Goal: Information Seeking & Learning: Learn about a topic

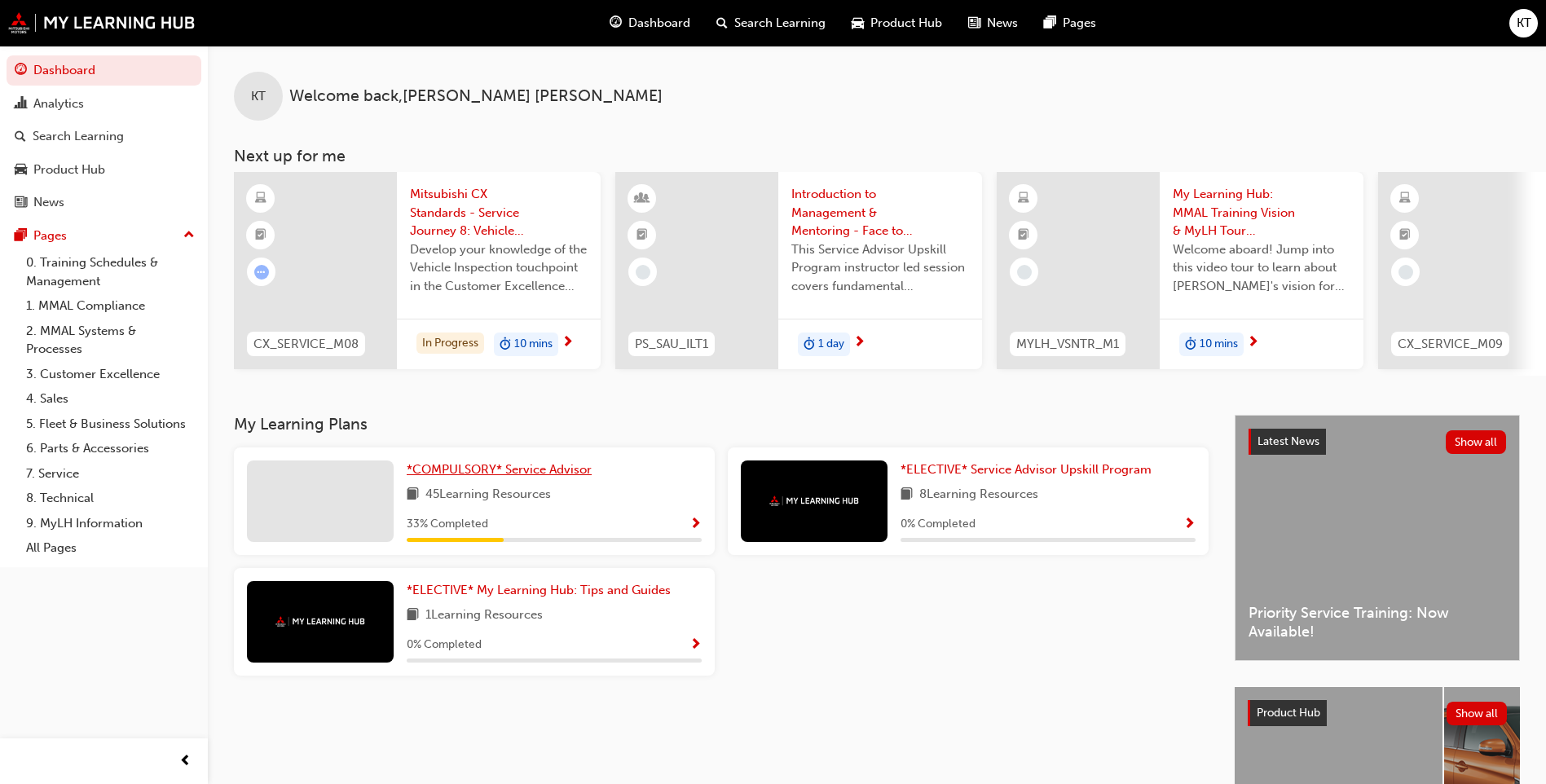
click at [537, 477] on span "*COMPULSORY* Service Advisor" at bounding box center [499, 468] width 185 height 14
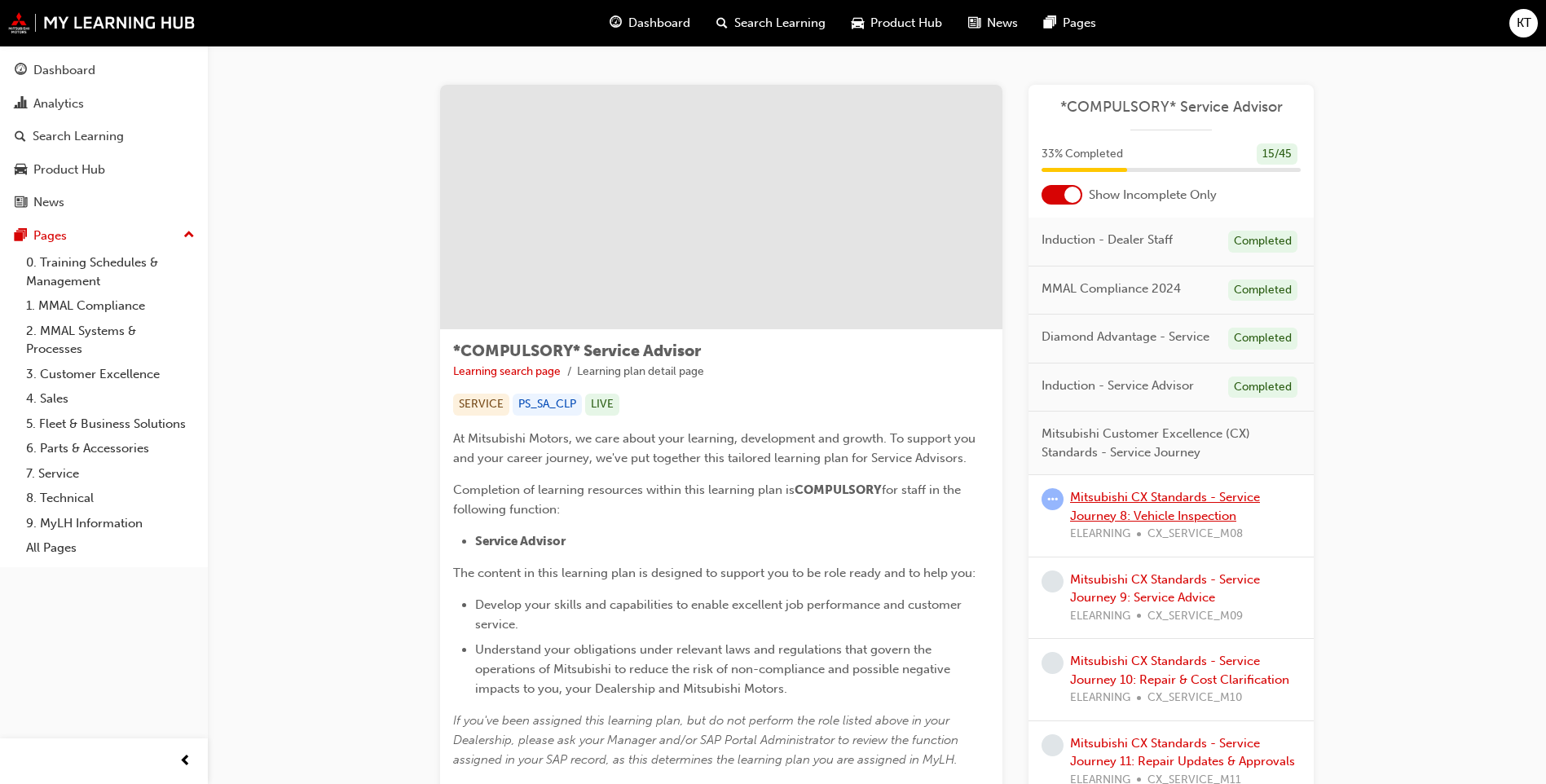
click at [1112, 503] on link "Mitsubishi CX Standards - Service Journey 8: Vehicle Inspection" at bounding box center [1165, 505] width 190 height 34
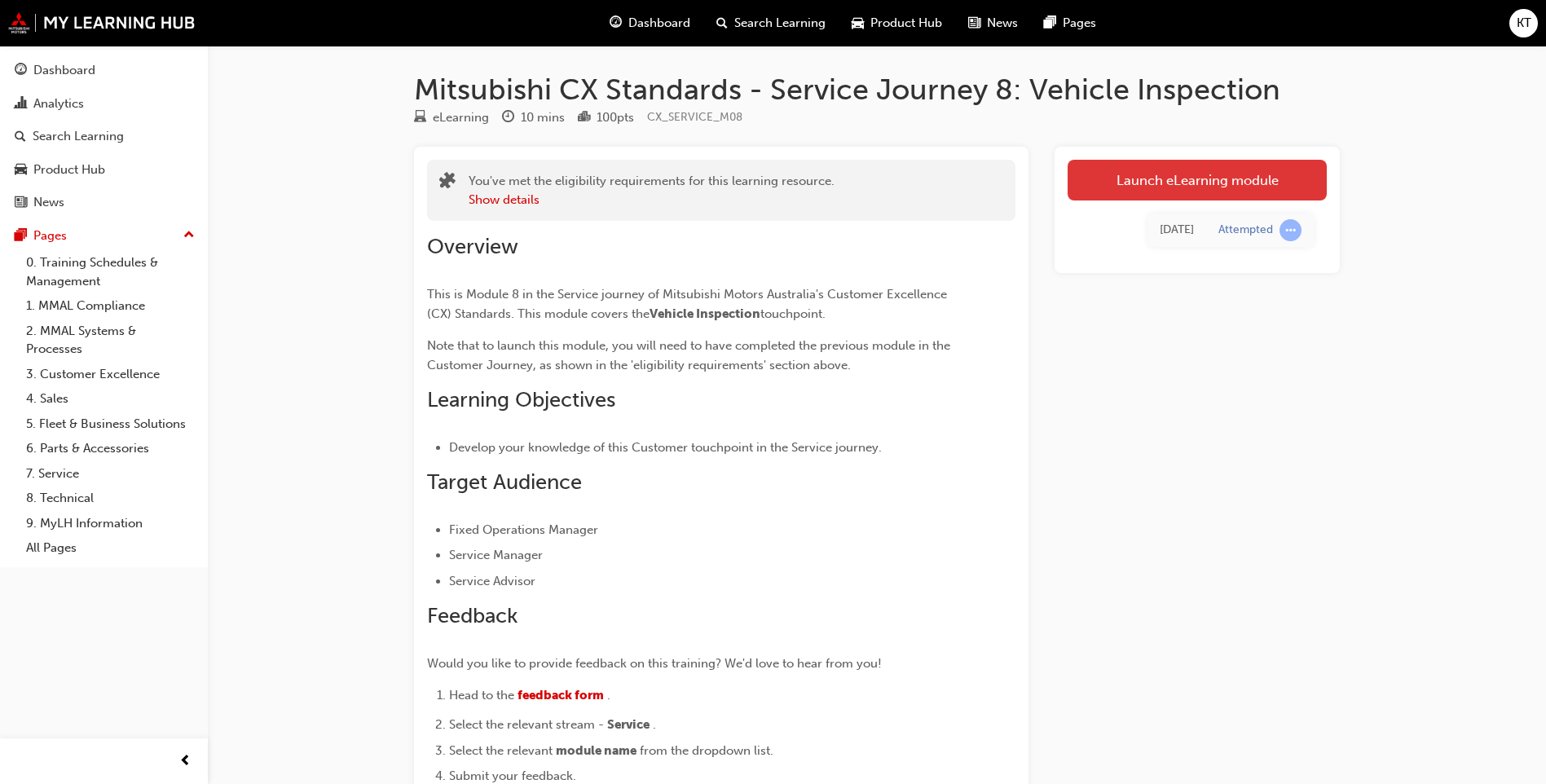
click at [1202, 179] on link "Launch eLearning module" at bounding box center [1197, 180] width 260 height 41
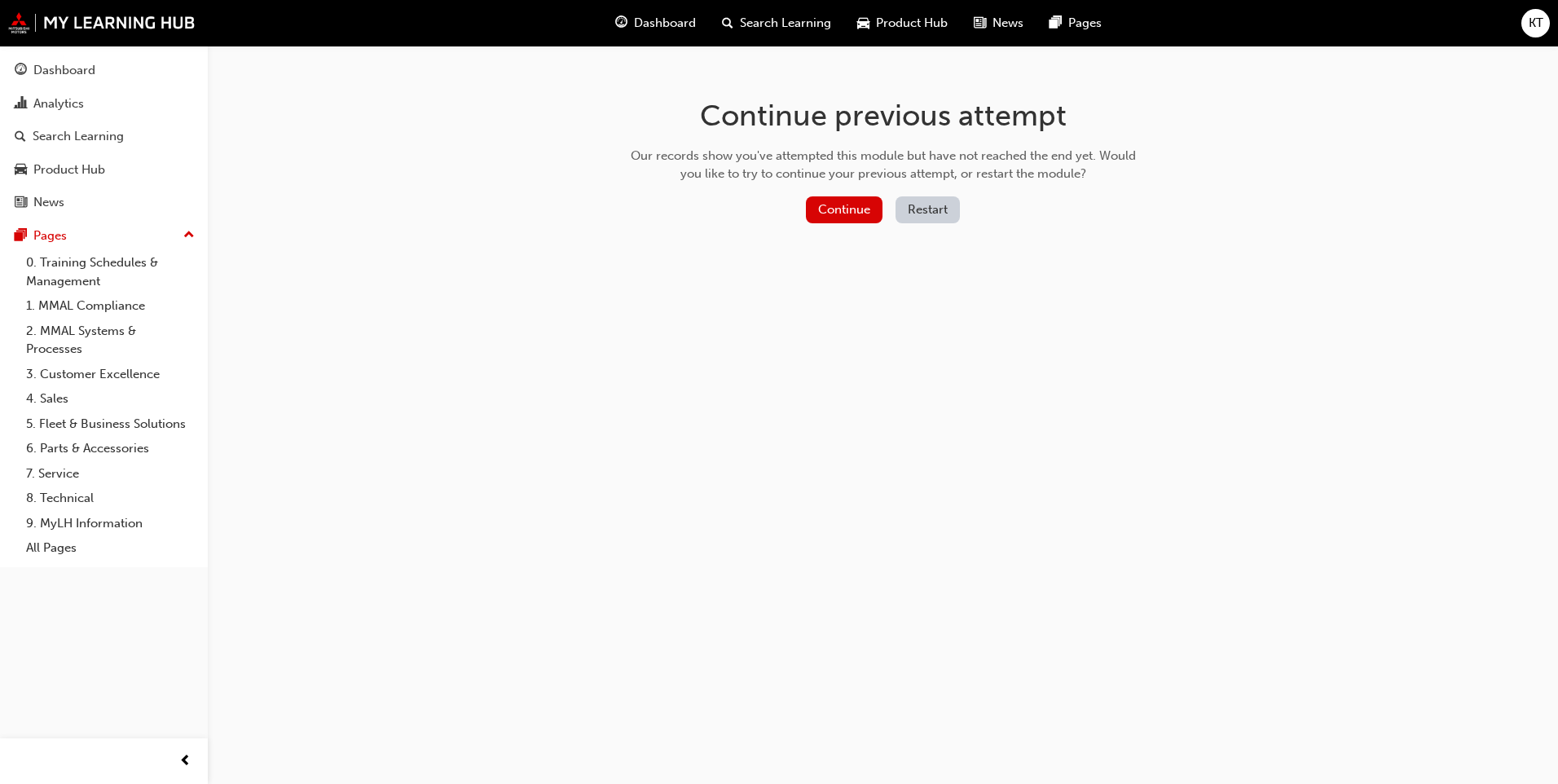
click at [801, 205] on div "Continue Restart" at bounding box center [883, 213] width 516 height 34
click at [831, 205] on button "Continue" at bounding box center [844, 210] width 77 height 27
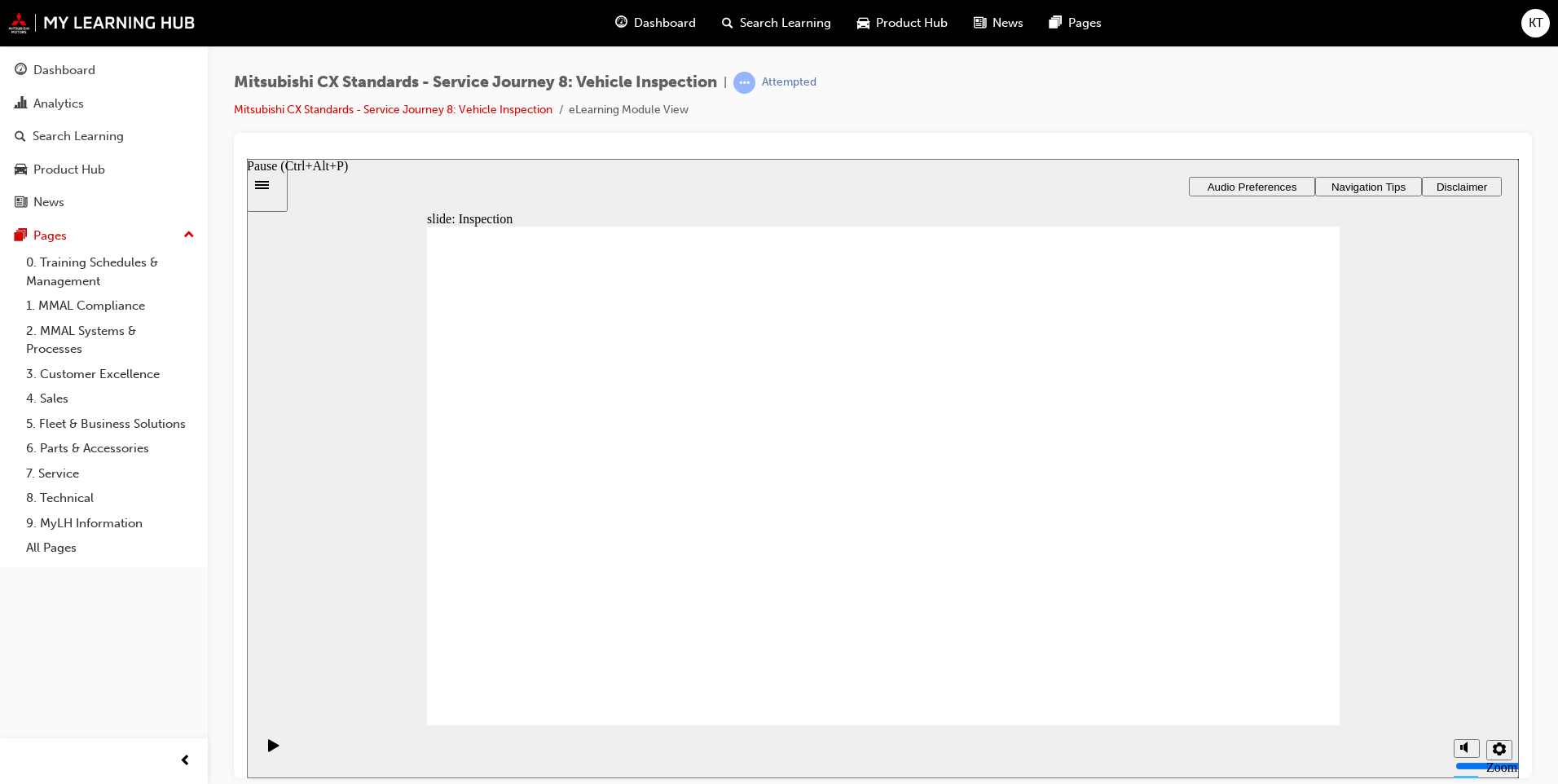
click at [269, 746] on icon "Pause (Ctrl+Alt+P)" at bounding box center [274, 745] width 11 height 13
click at [273, 189] on div "Sidebar Toggle" at bounding box center [267, 184] width 28 height 12
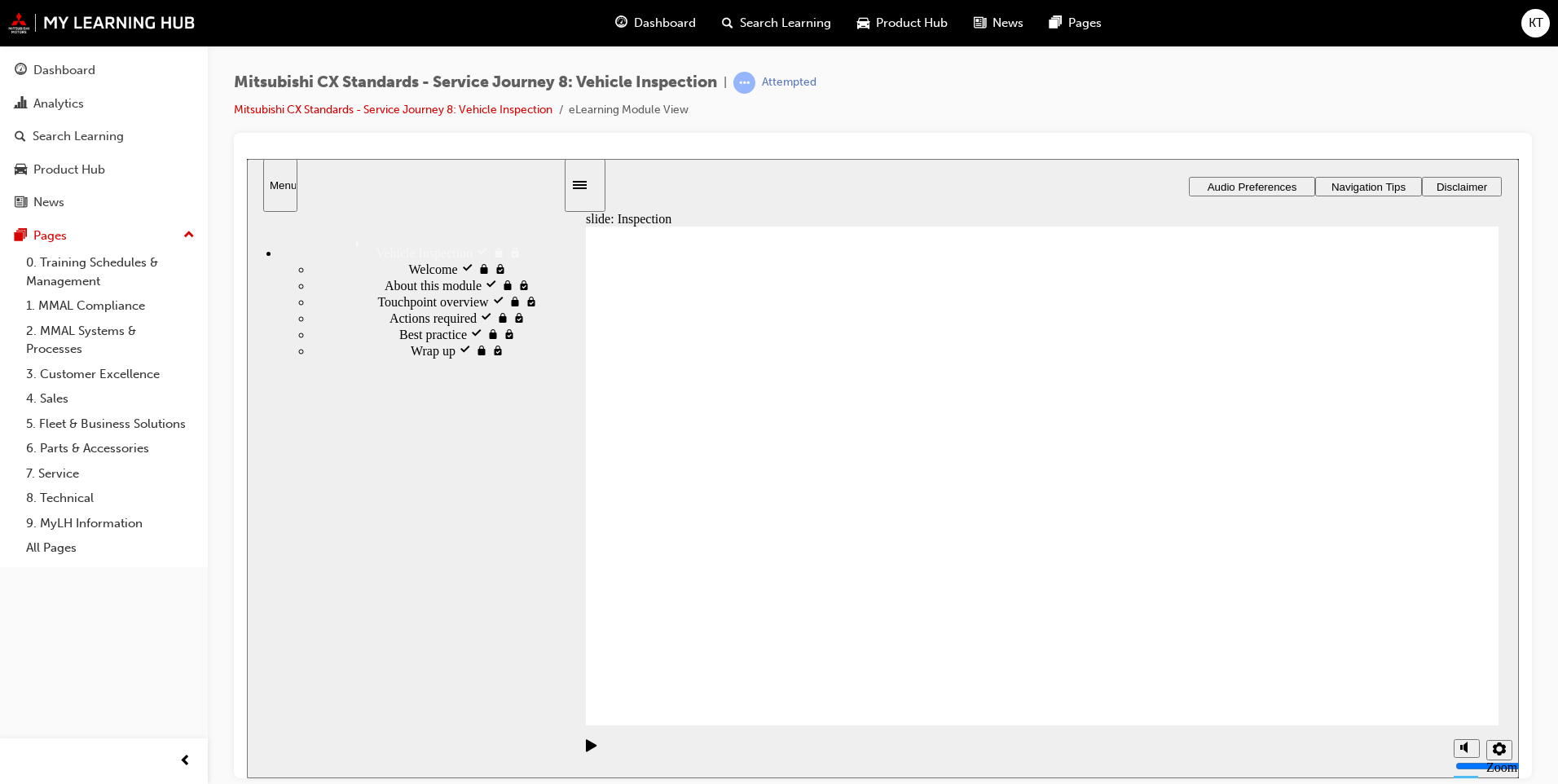
click at [593, 748] on div "Pause (Ctrl+Alt+P)" at bounding box center [591, 751] width 28 height 28
click at [573, 737] on button "Pause (Ctrl+Alt+P)" at bounding box center [586, 750] width 28 height 28
click at [446, 342] on div "Best practice visited Best practice" at bounding box center [438, 332] width 251 height 16
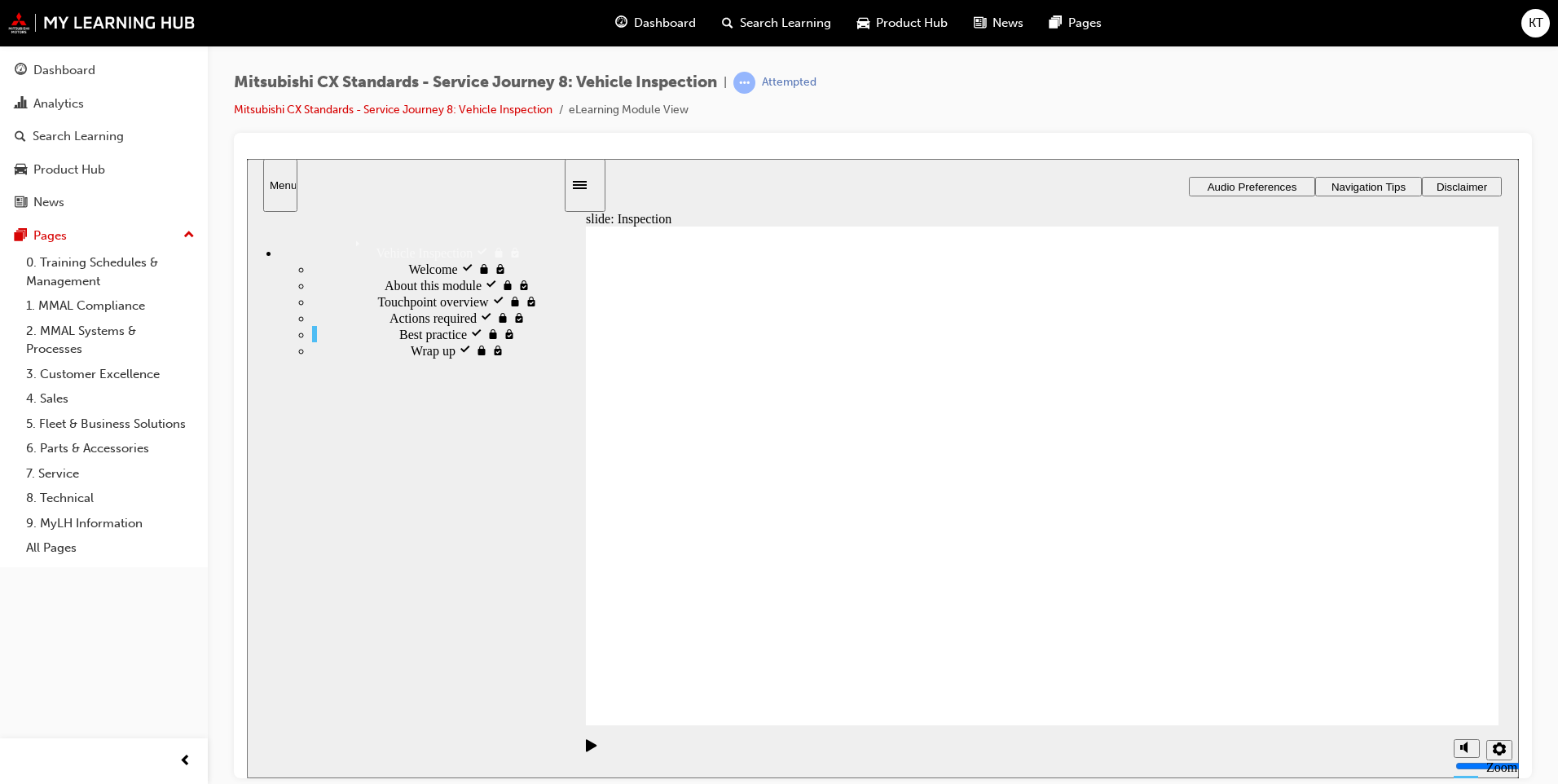
click at [586, 750] on icon "Pause (Ctrl+Alt+P)" at bounding box center [591, 744] width 11 height 12
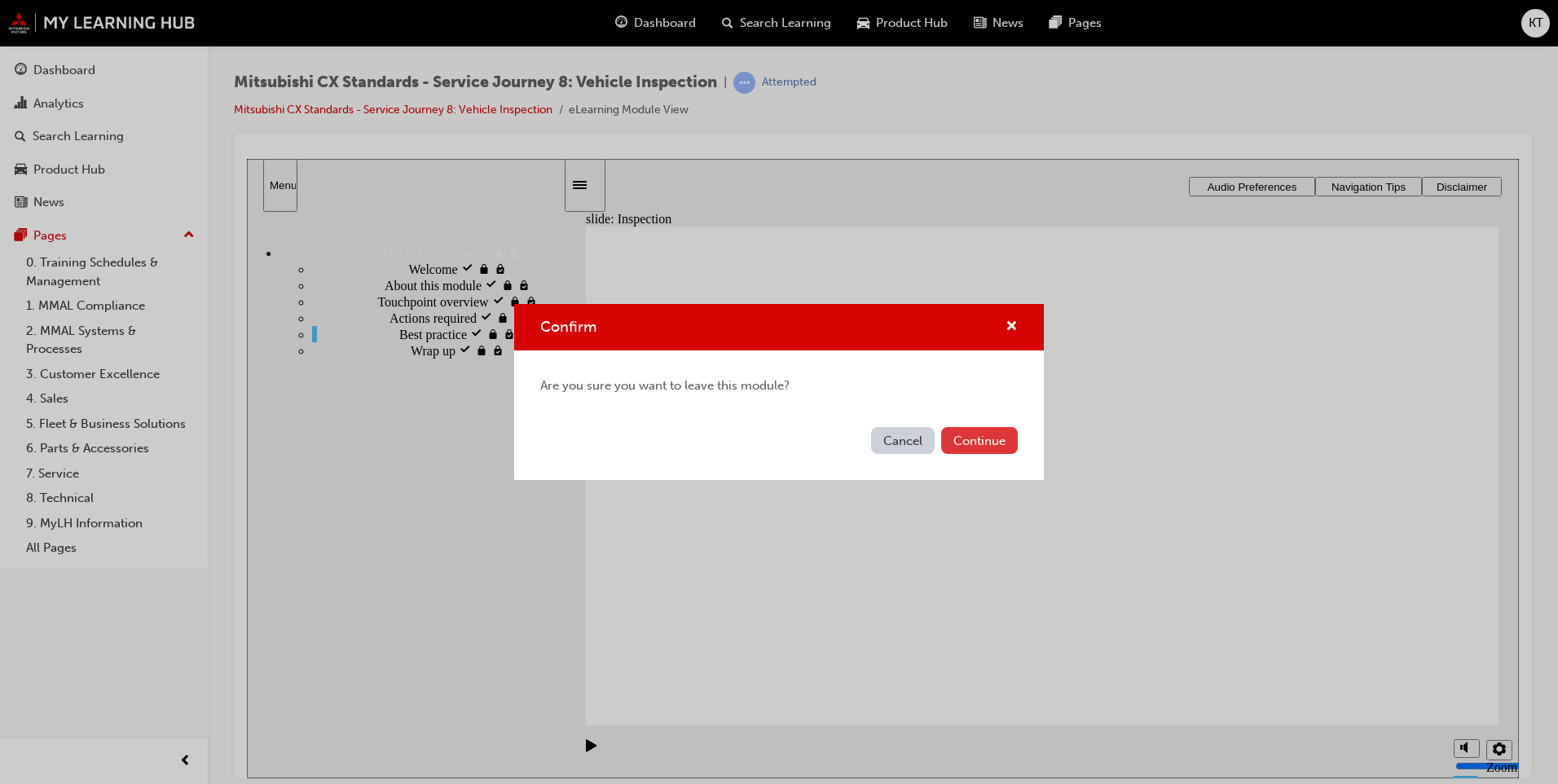
click at [982, 433] on button "Continue" at bounding box center [980, 440] width 77 height 27
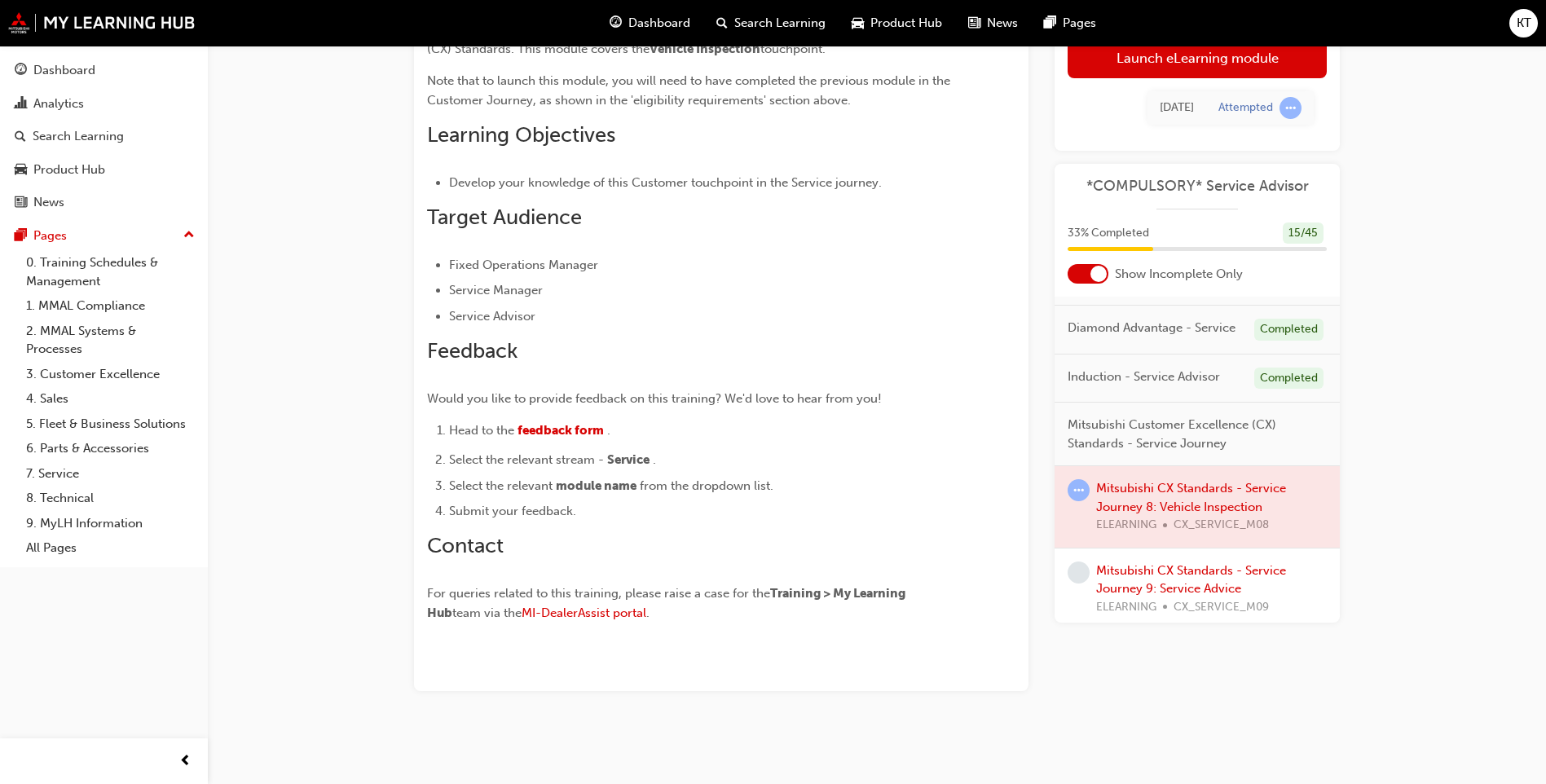
scroll to position [244, 0]
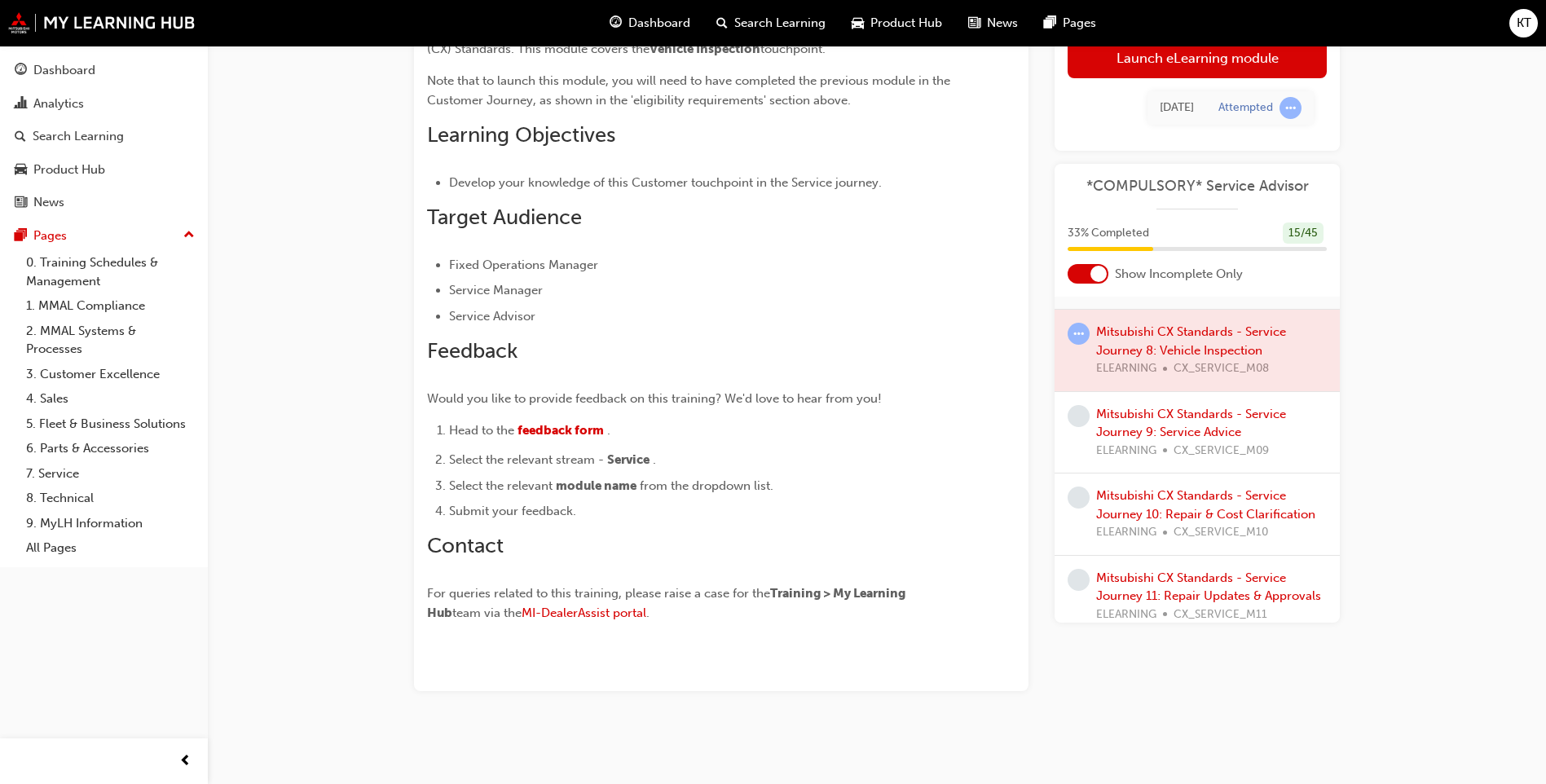
click at [1142, 360] on div at bounding box center [1197, 349] width 285 height 81
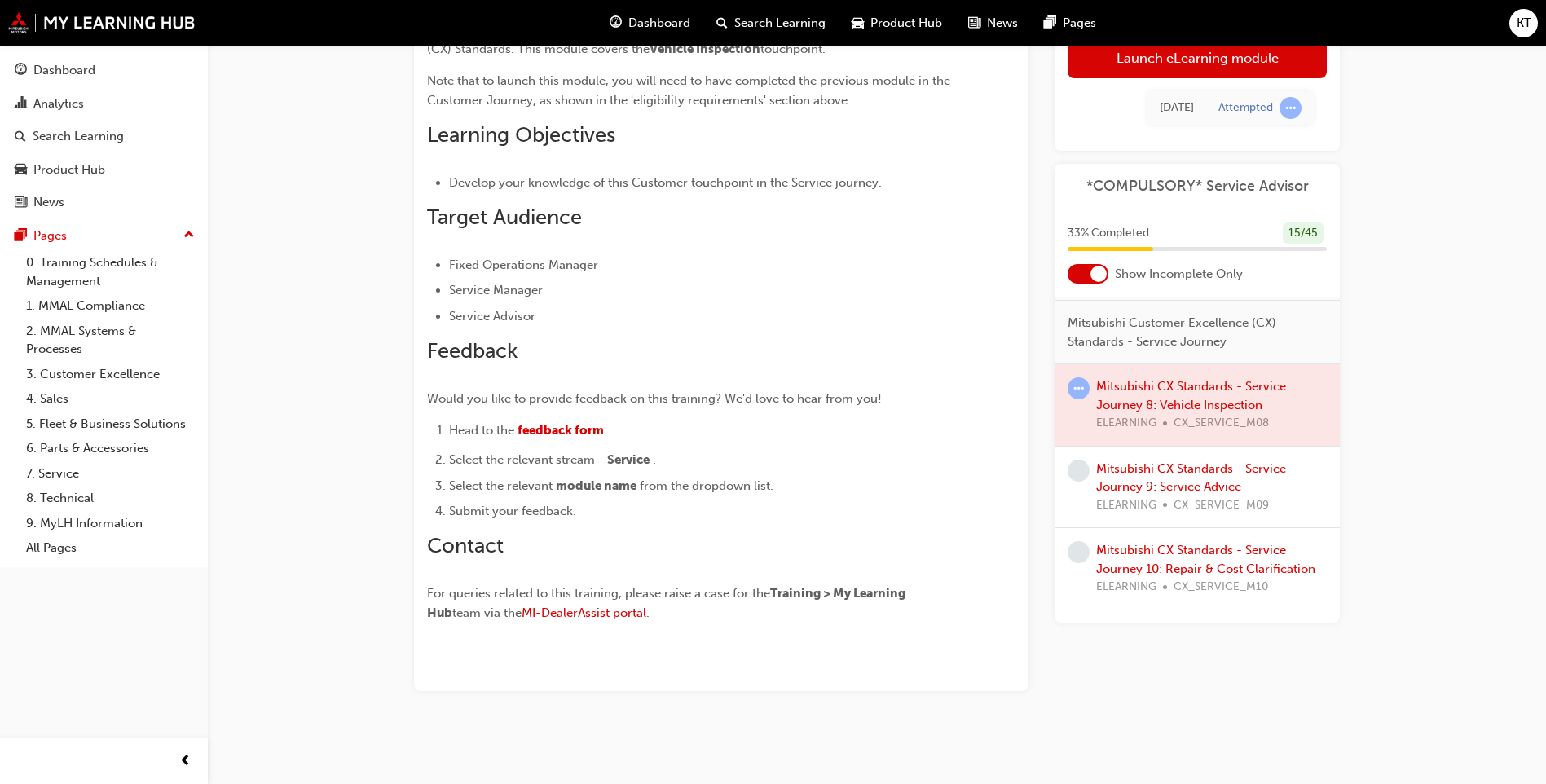
scroll to position [163, 0]
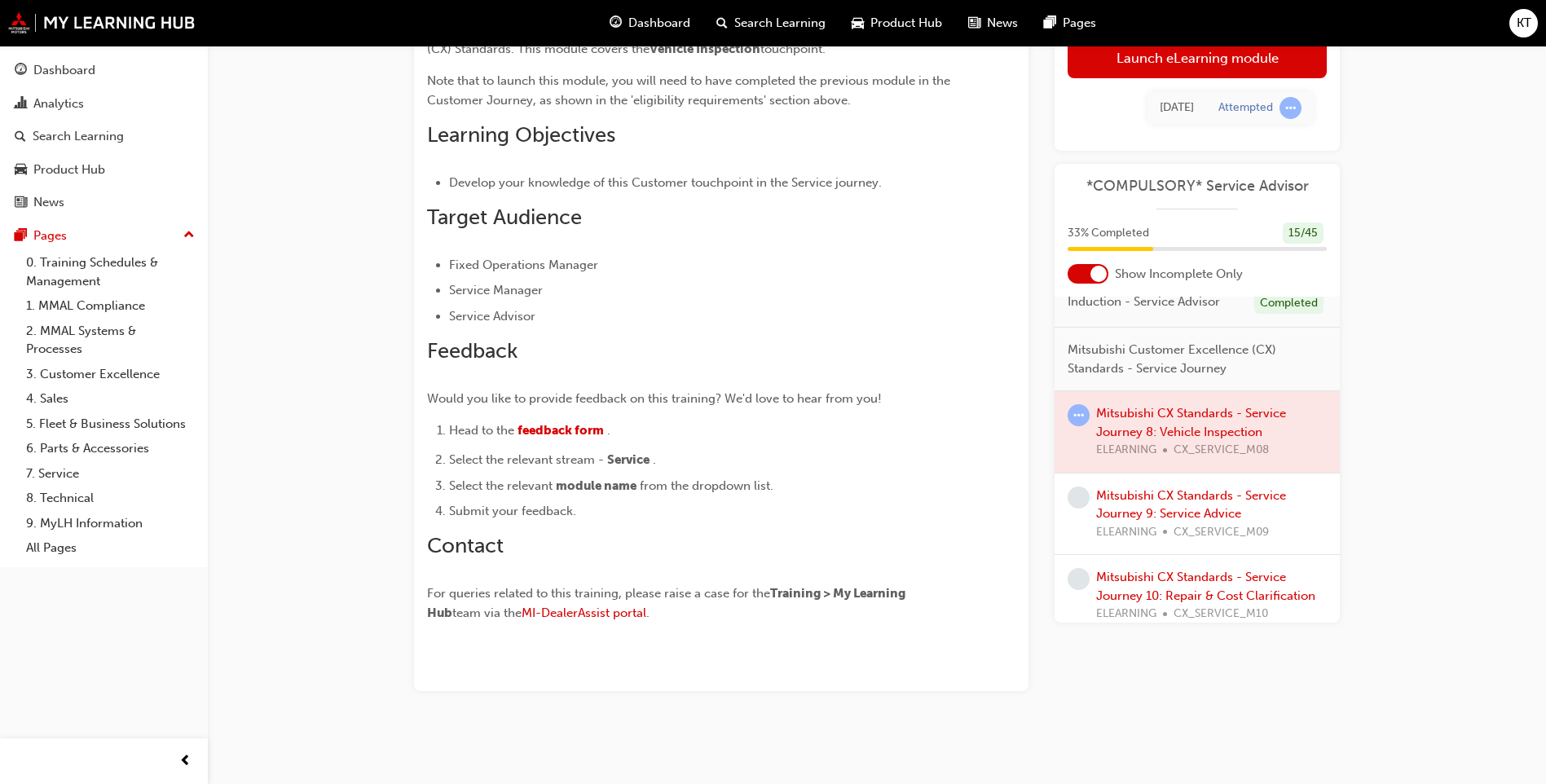
click at [1173, 444] on div at bounding box center [1197, 431] width 285 height 81
click at [1077, 426] on span "learningRecordVerb_ATTEMPT-icon" at bounding box center [1079, 414] width 22 height 22
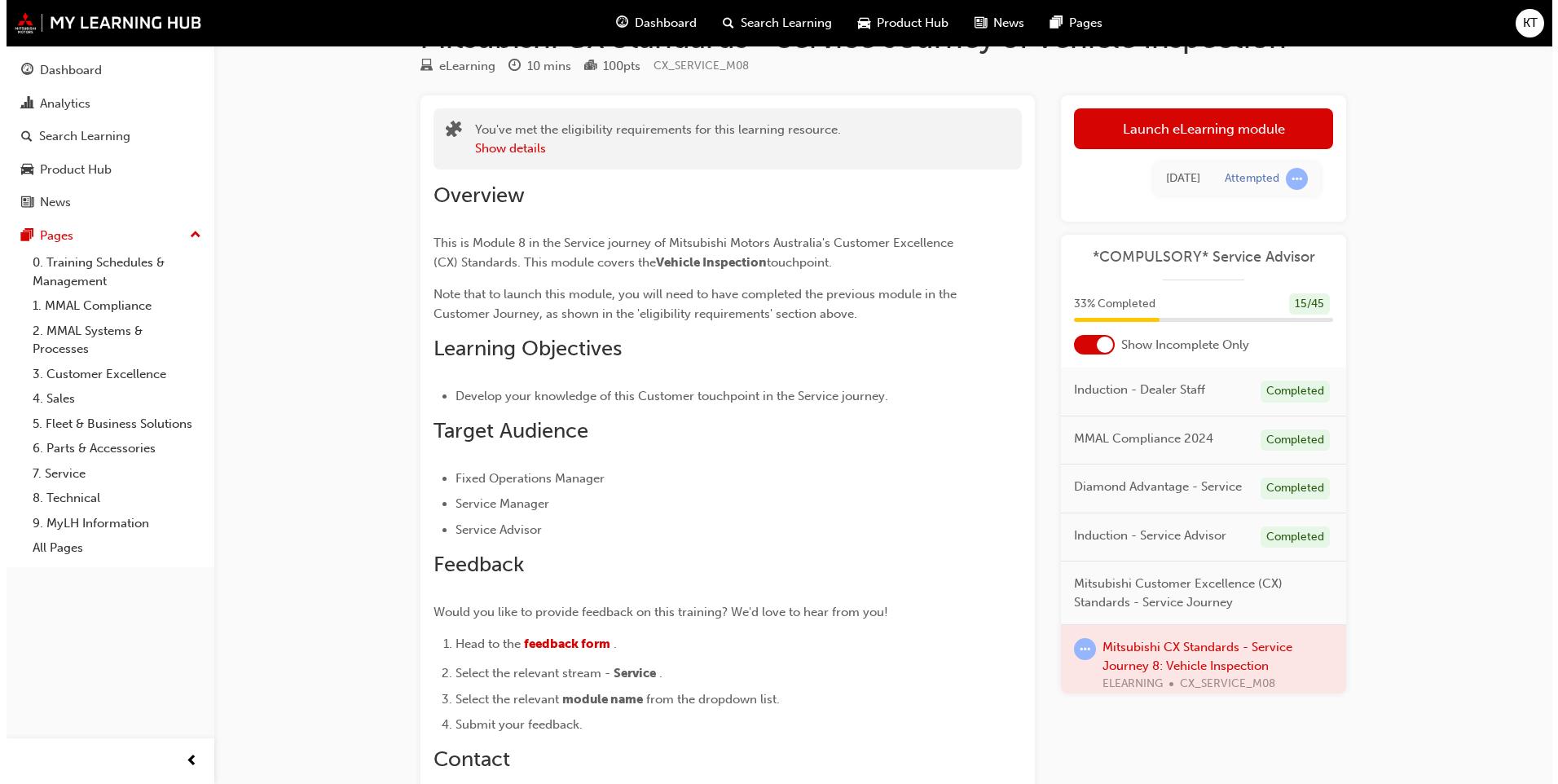
scroll to position [0, 0]
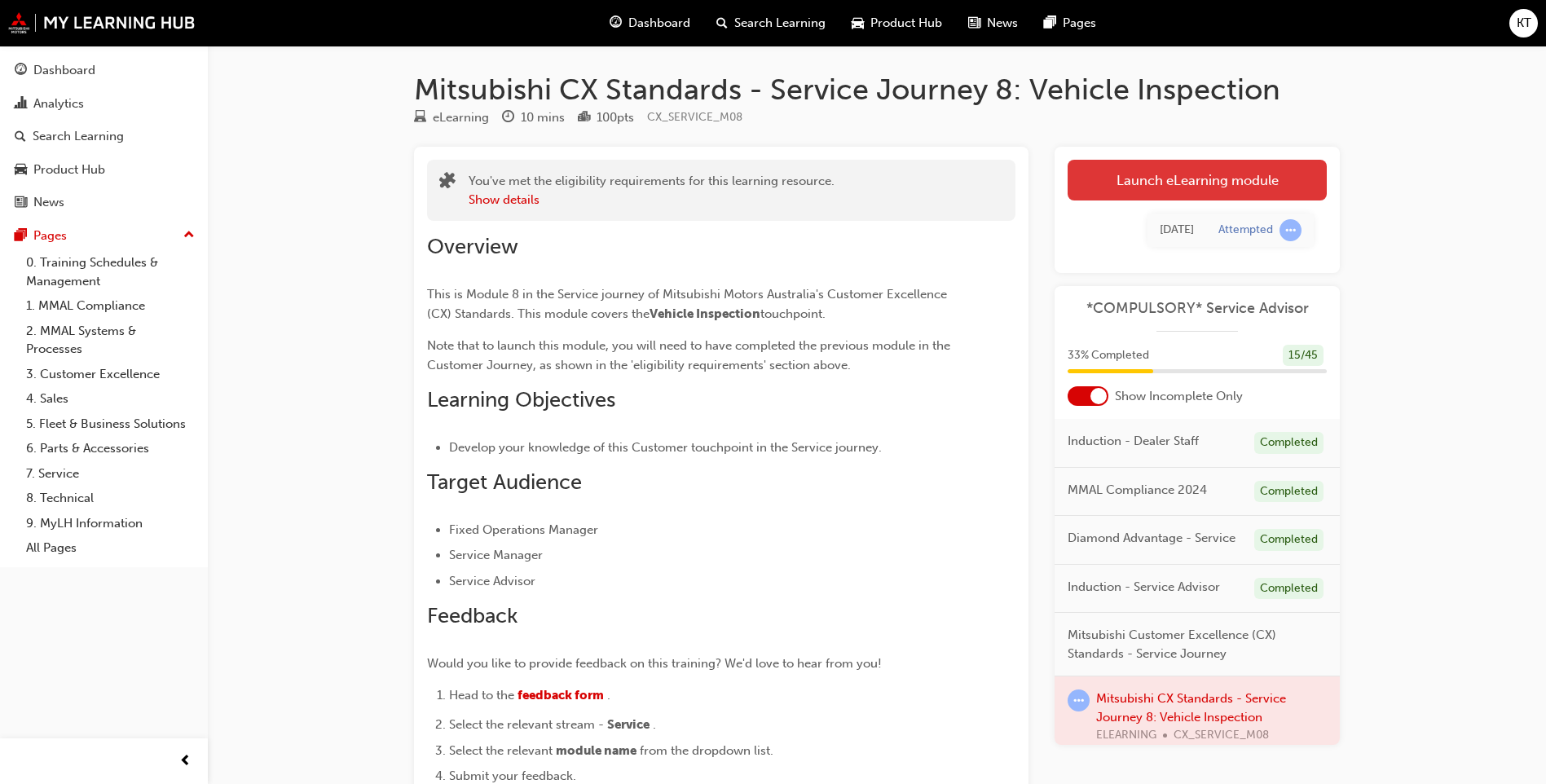
click at [1159, 182] on link "Launch eLearning module" at bounding box center [1197, 180] width 260 height 41
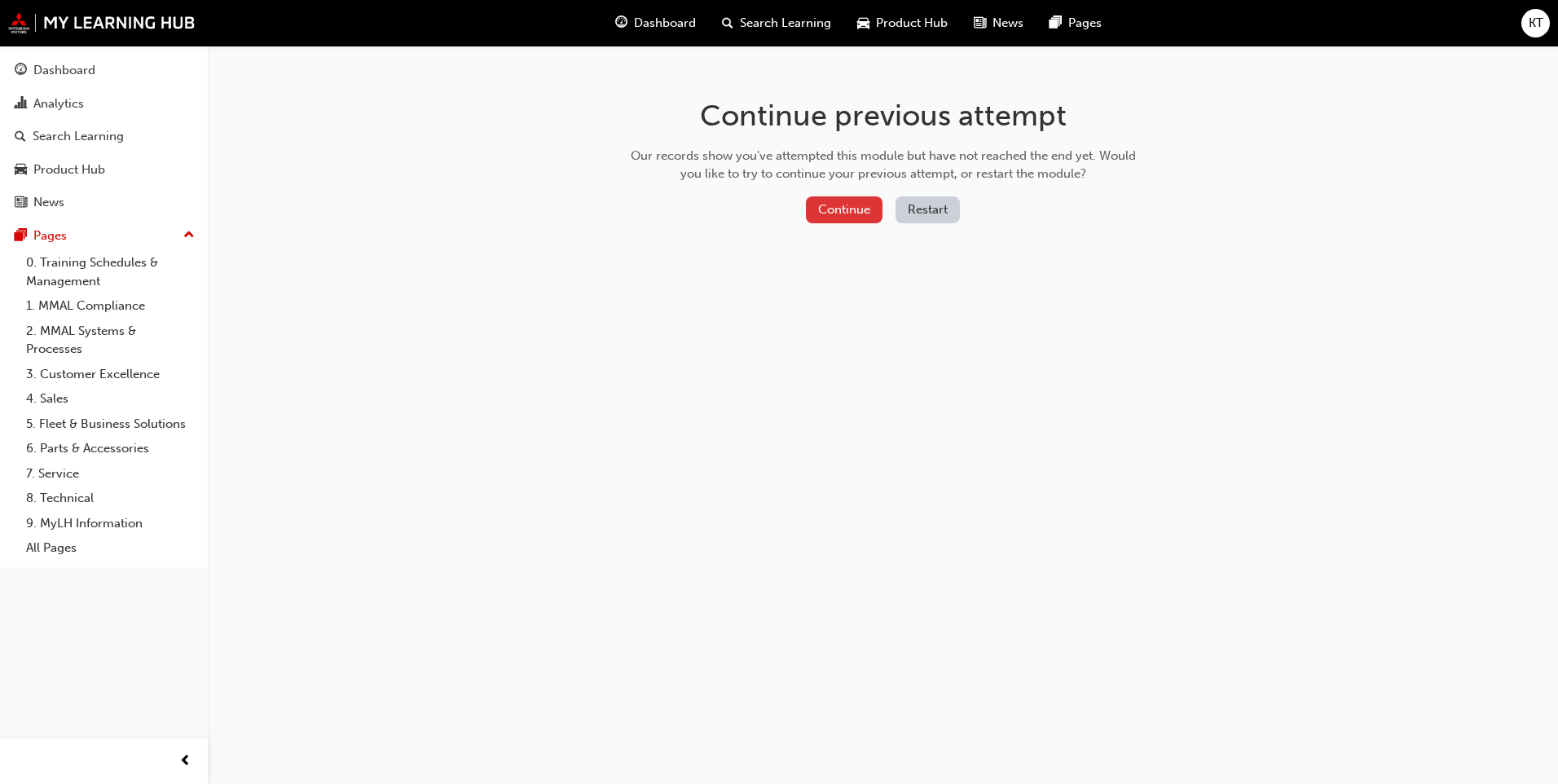
click at [846, 201] on button "Continue" at bounding box center [844, 210] width 77 height 27
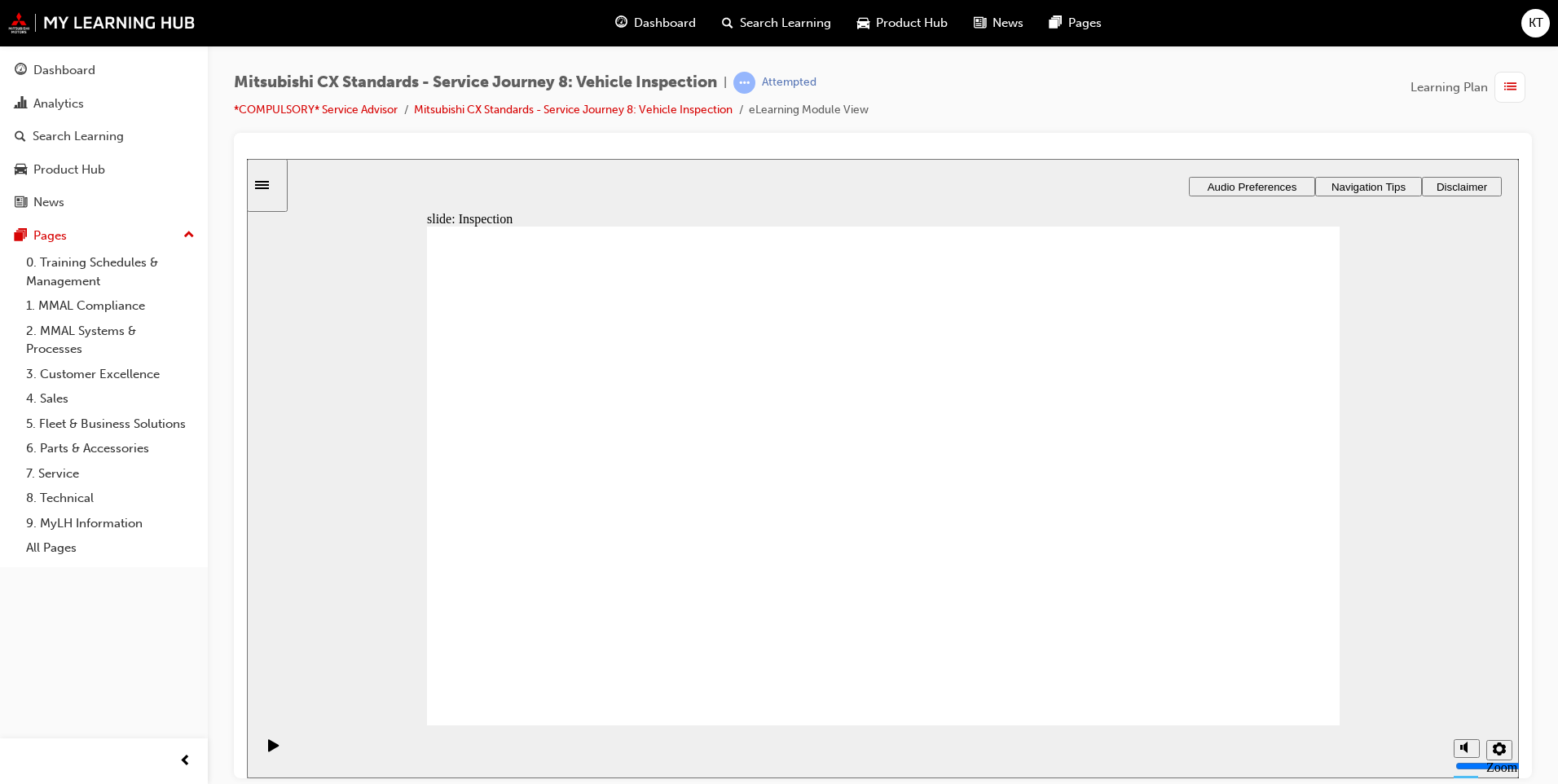
drag, startPoint x: 811, startPoint y: 618, endPoint x: 1089, endPoint y: 385, distance: 362.7
drag, startPoint x: 905, startPoint y: 507, endPoint x: 874, endPoint y: 504, distance: 31.1
drag, startPoint x: 934, startPoint y: 544, endPoint x: 1161, endPoint y: 414, distance: 261.6
drag, startPoint x: 945, startPoint y: 421, endPoint x: 1229, endPoint y: 601, distance: 336.2
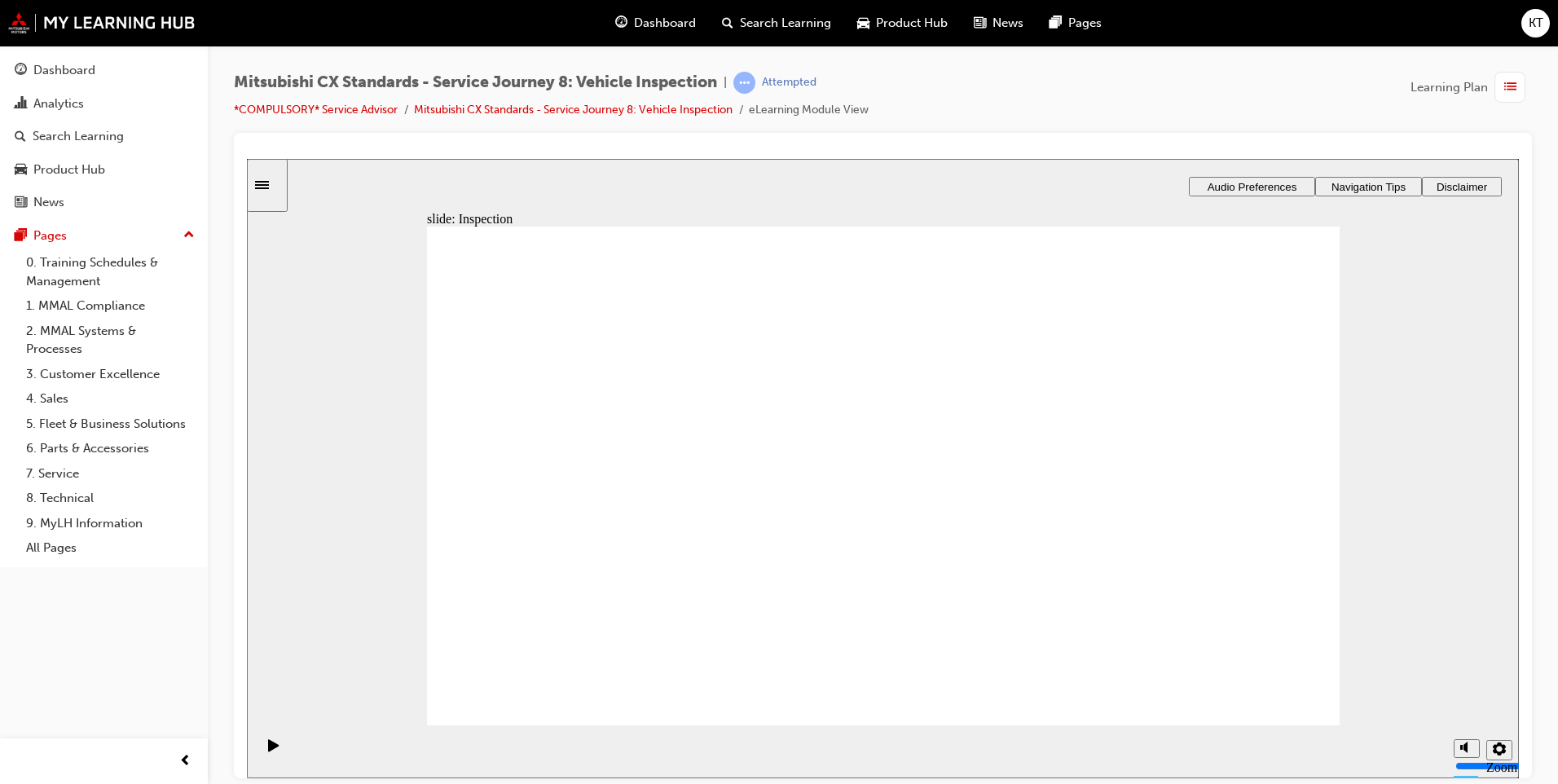
drag, startPoint x: 1231, startPoint y: 500, endPoint x: 1211, endPoint y: 493, distance: 21.2
drag, startPoint x: 834, startPoint y: 363, endPoint x: 1142, endPoint y: 539, distance: 354.7
drag, startPoint x: 992, startPoint y: 650, endPoint x: 987, endPoint y: 671, distance: 21.6
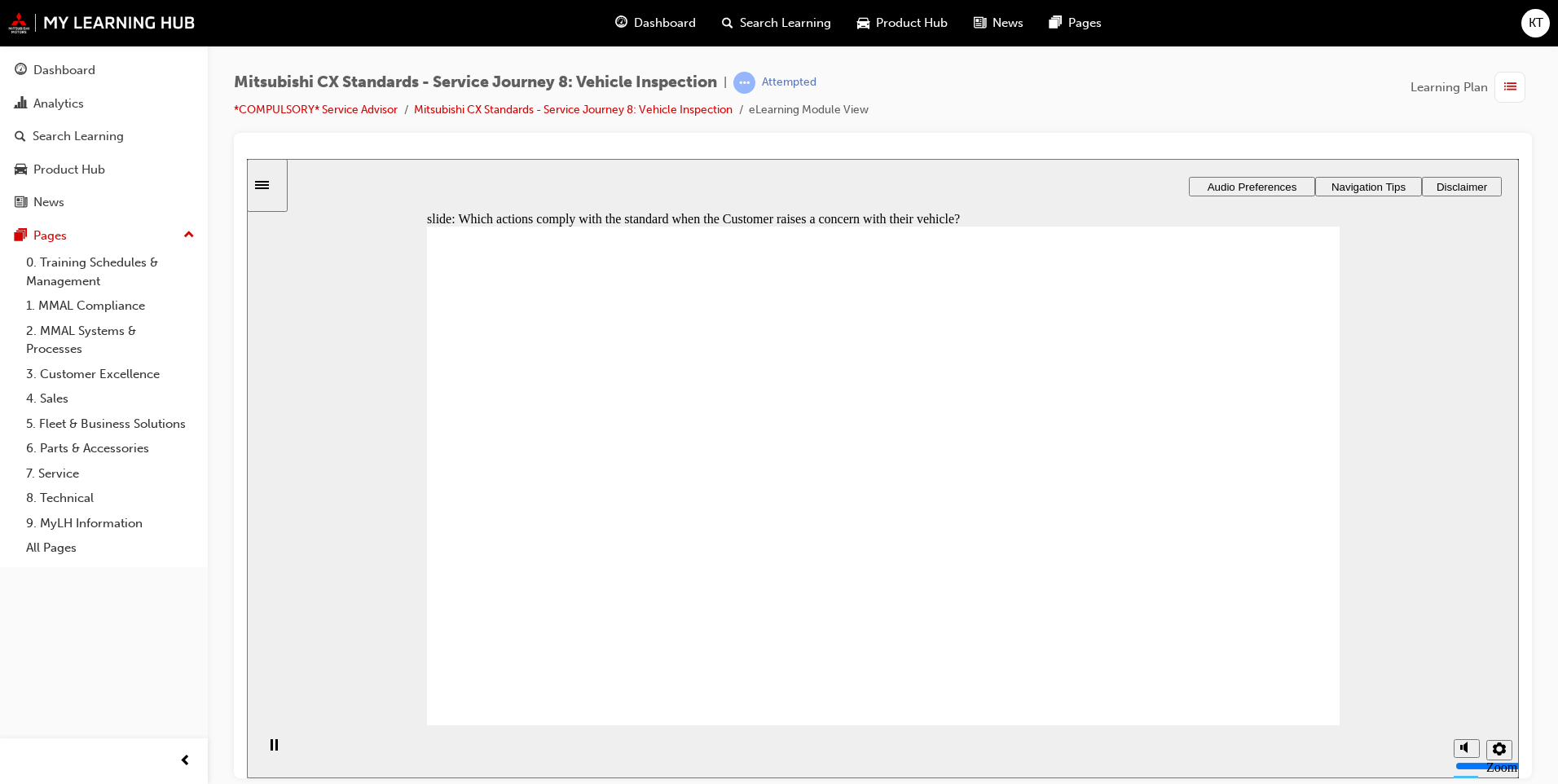
checkbox input "true"
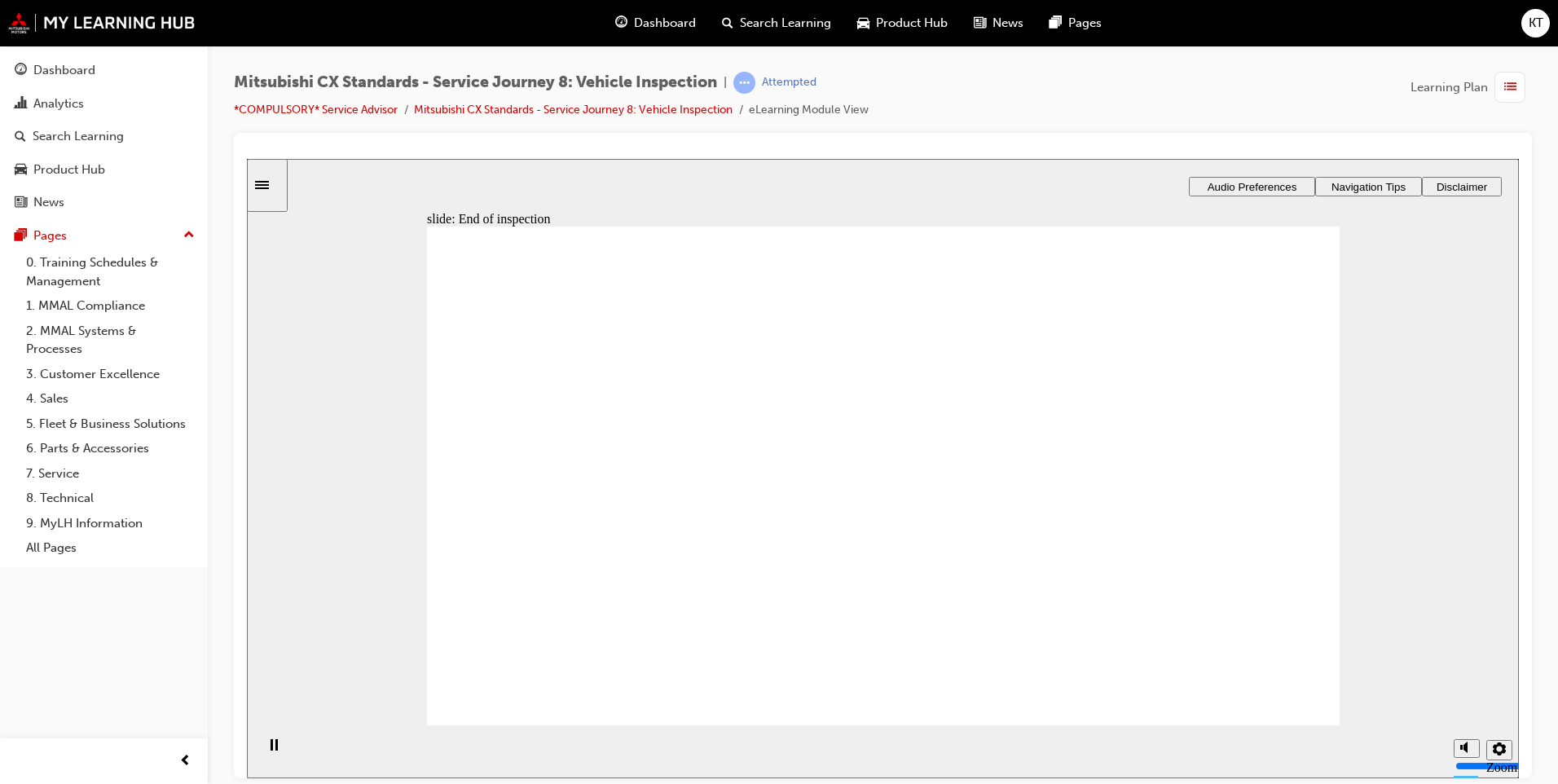
drag, startPoint x: 655, startPoint y: 491, endPoint x: 839, endPoint y: 388, distance: 210.9
drag, startPoint x: 602, startPoint y: 468, endPoint x: 813, endPoint y: 464, distance: 211.0
drag, startPoint x: 602, startPoint y: 467, endPoint x: 725, endPoint y: 520, distance: 133.9
drag, startPoint x: 621, startPoint y: 493, endPoint x: 849, endPoint y: 609, distance: 255.8
